Goal: Information Seeking & Learning: Learn about a topic

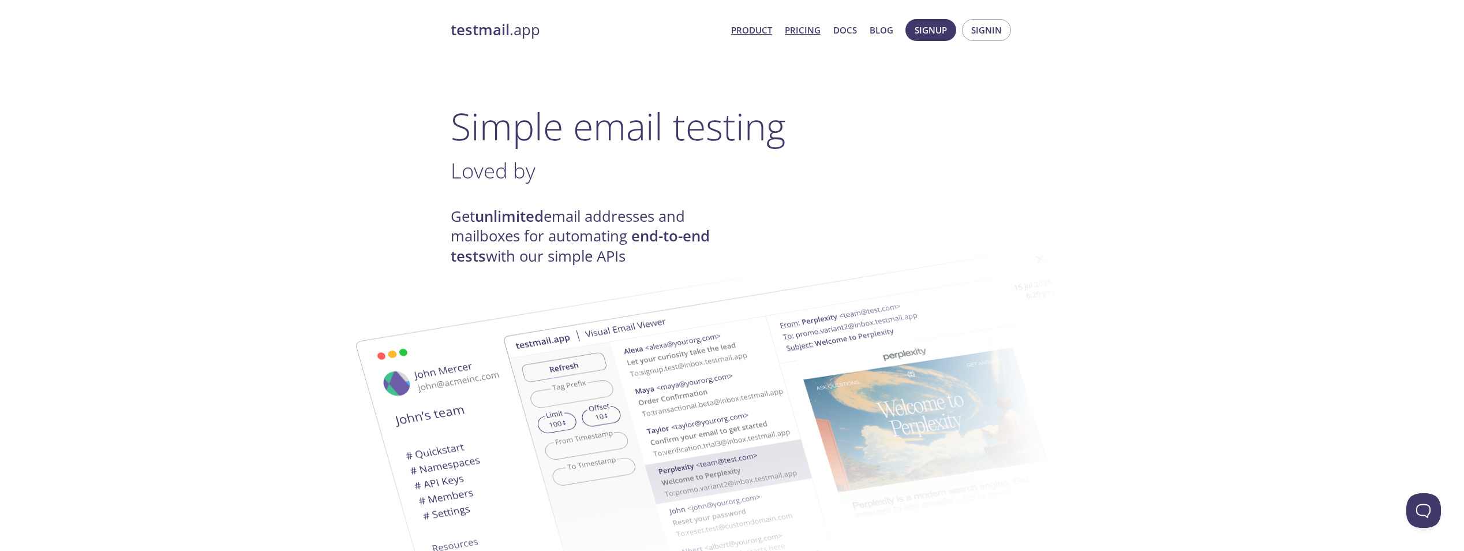
click at [813, 24] on link "Pricing" at bounding box center [803, 30] width 36 height 15
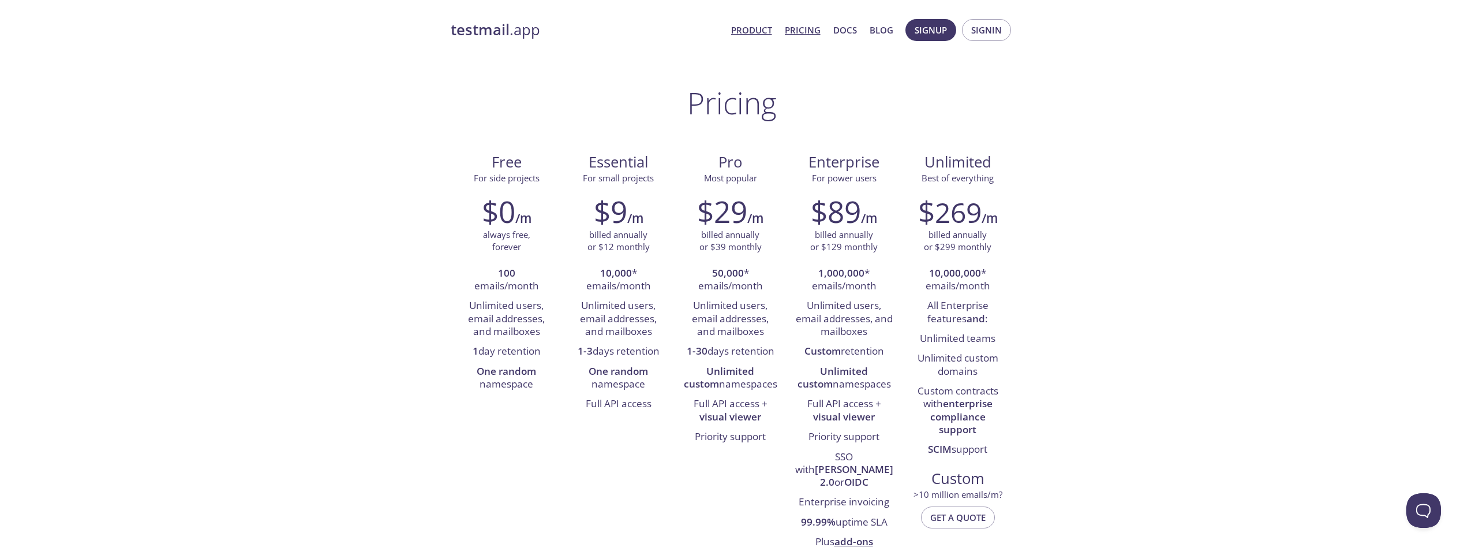
click at [751, 27] on link "Product" at bounding box center [751, 30] width 41 height 15
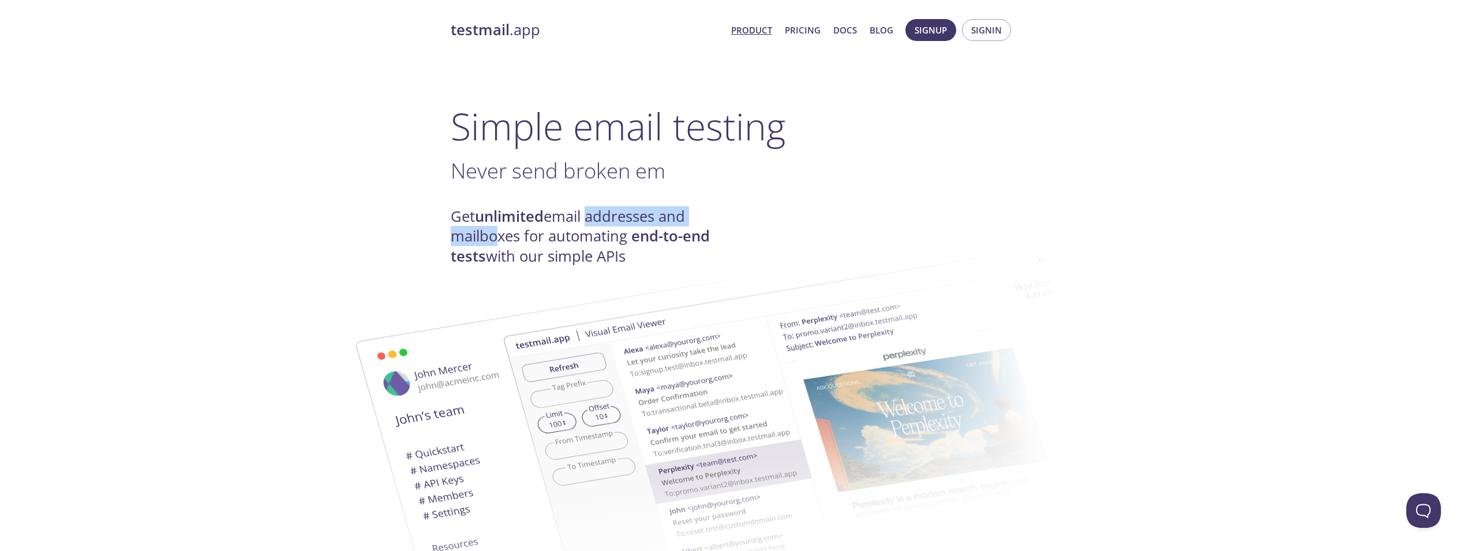
drag, startPoint x: 513, startPoint y: 242, endPoint x: 590, endPoint y: 218, distance: 81.2
click at [590, 218] on h4 "Get unlimited email addresses and mailboxes for automating end-to-end tests wit…" at bounding box center [592, 236] width 282 height 59
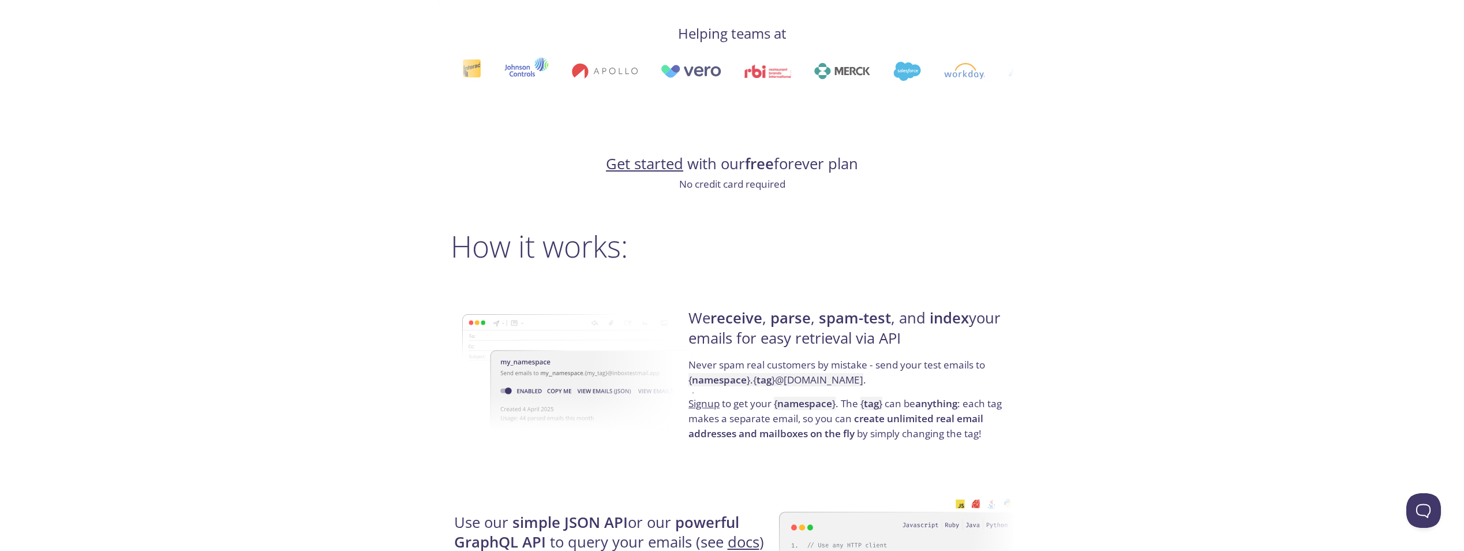
scroll to position [635, 0]
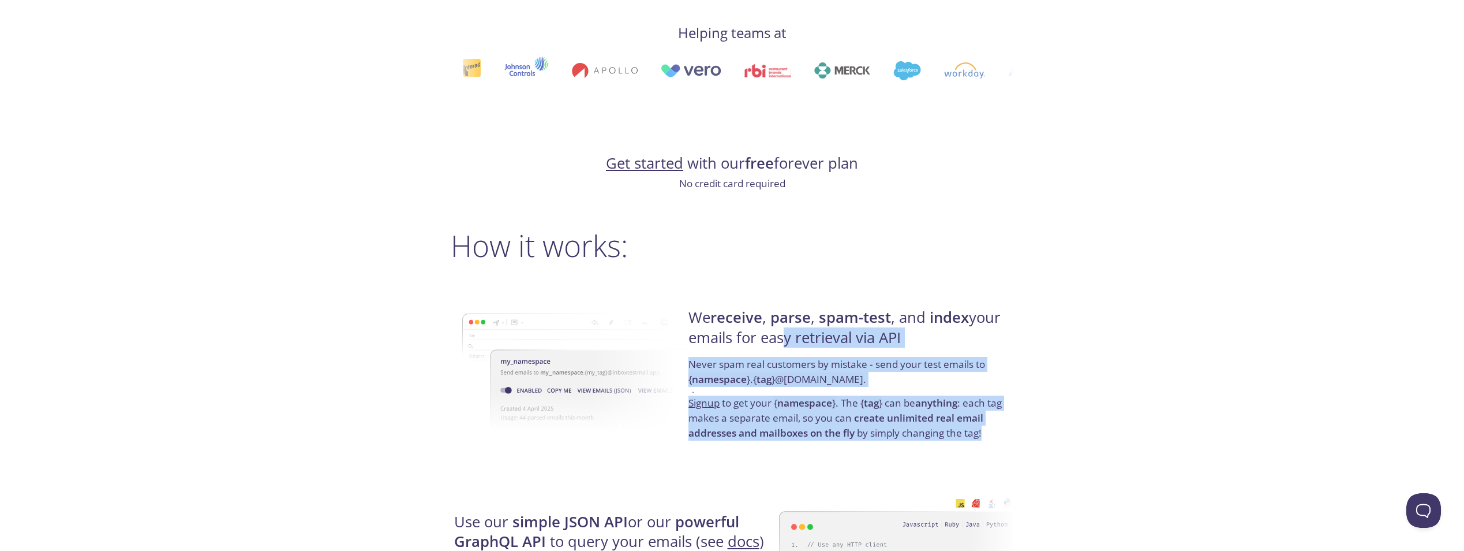
drag, startPoint x: 775, startPoint y: 342, endPoint x: 997, endPoint y: 431, distance: 239.1
click at [997, 431] on div "We receive , parse , spam-test , and index your emails for easy retrieval via A…" at bounding box center [849, 374] width 328 height 186
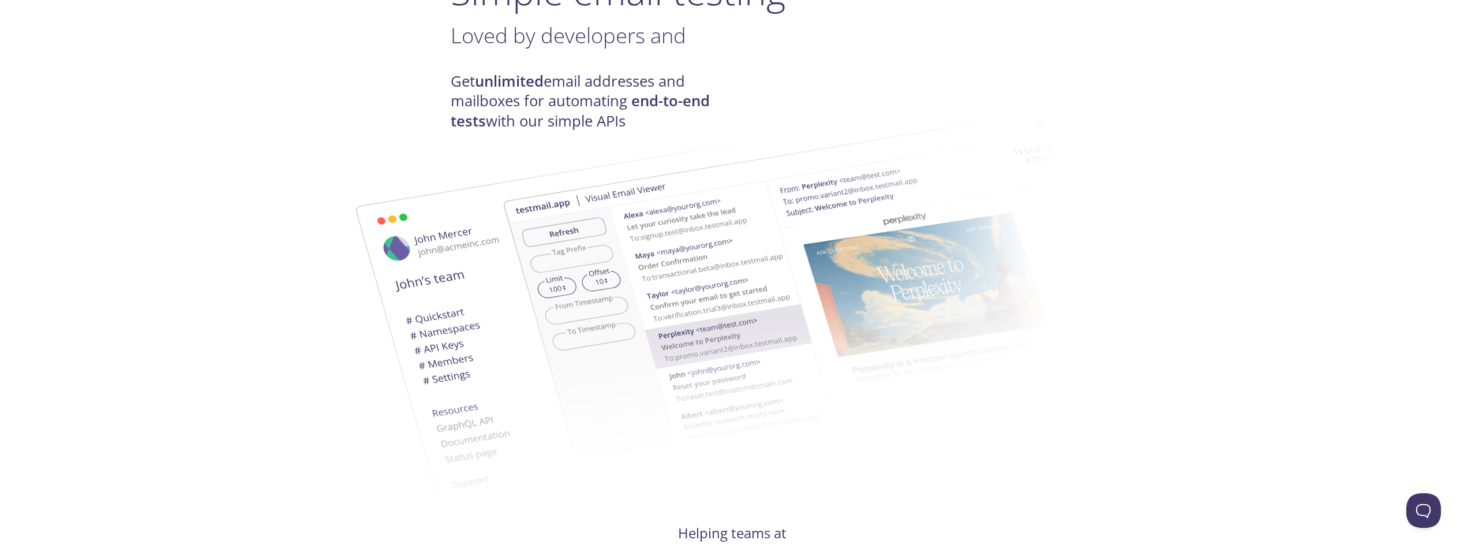
scroll to position [0, 0]
